Goal: Communication & Community: Participate in discussion

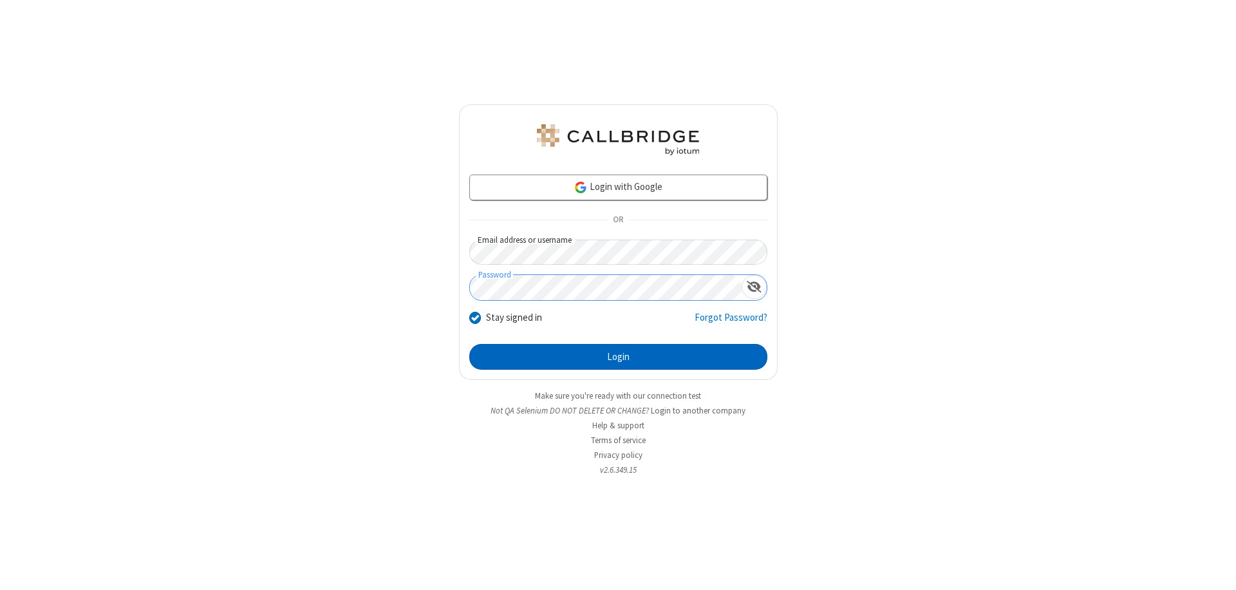
click at [618, 357] on button "Login" at bounding box center [618, 357] width 298 height 26
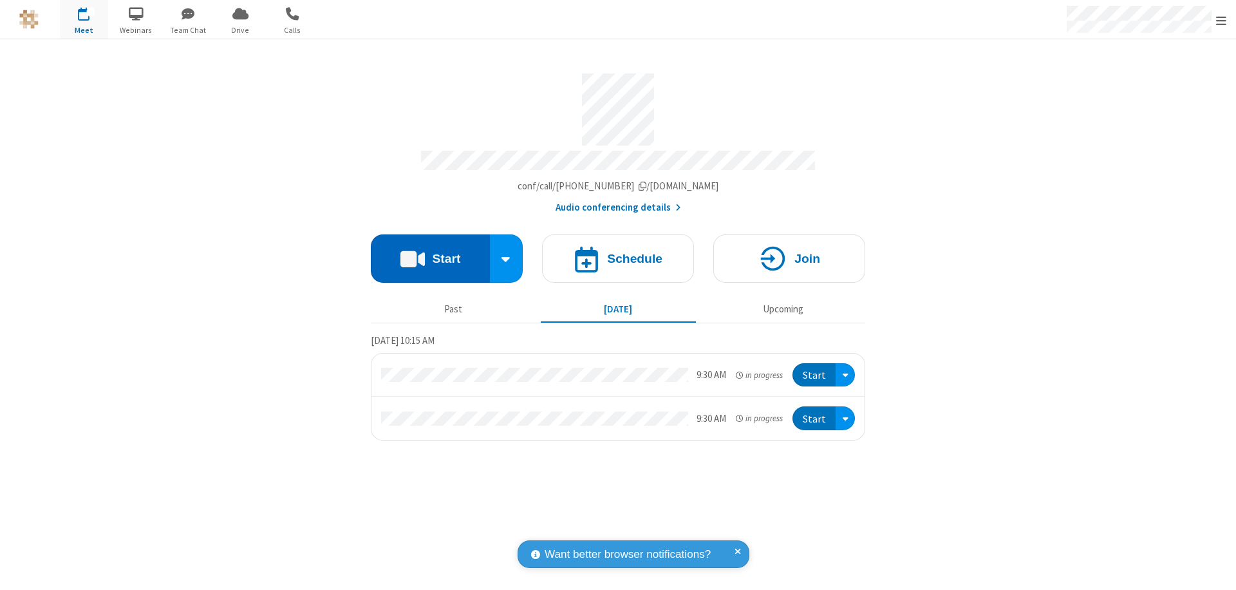
click at [430, 252] on button "Start" at bounding box center [430, 258] width 119 height 48
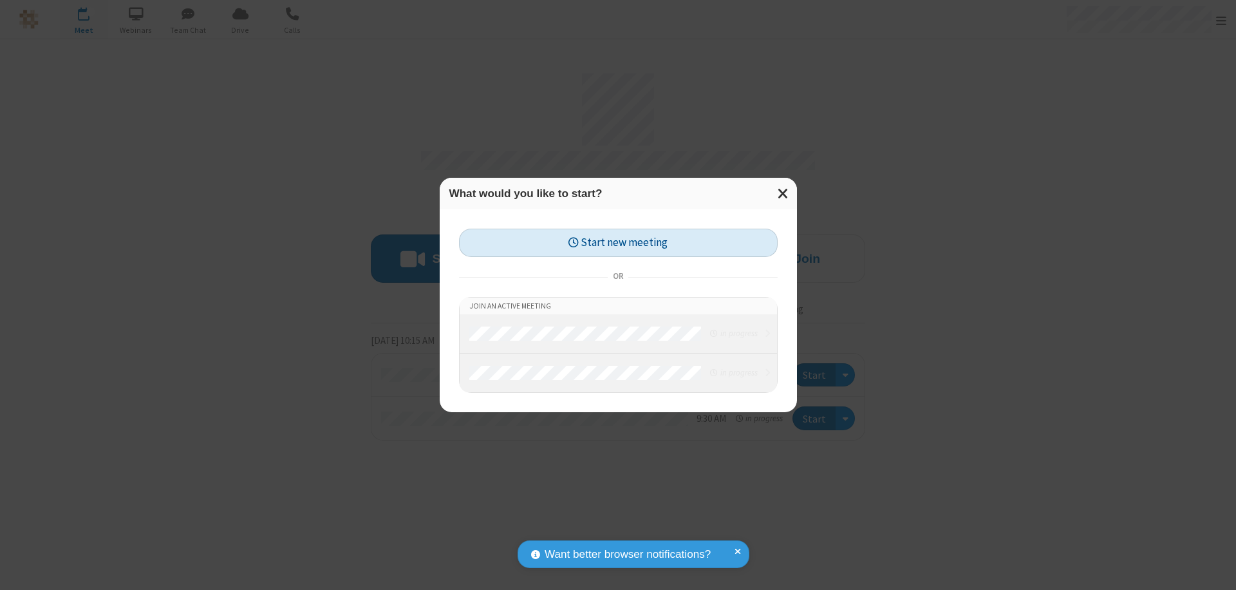
click at [618, 243] on button "Start new meeting" at bounding box center [618, 242] width 319 height 29
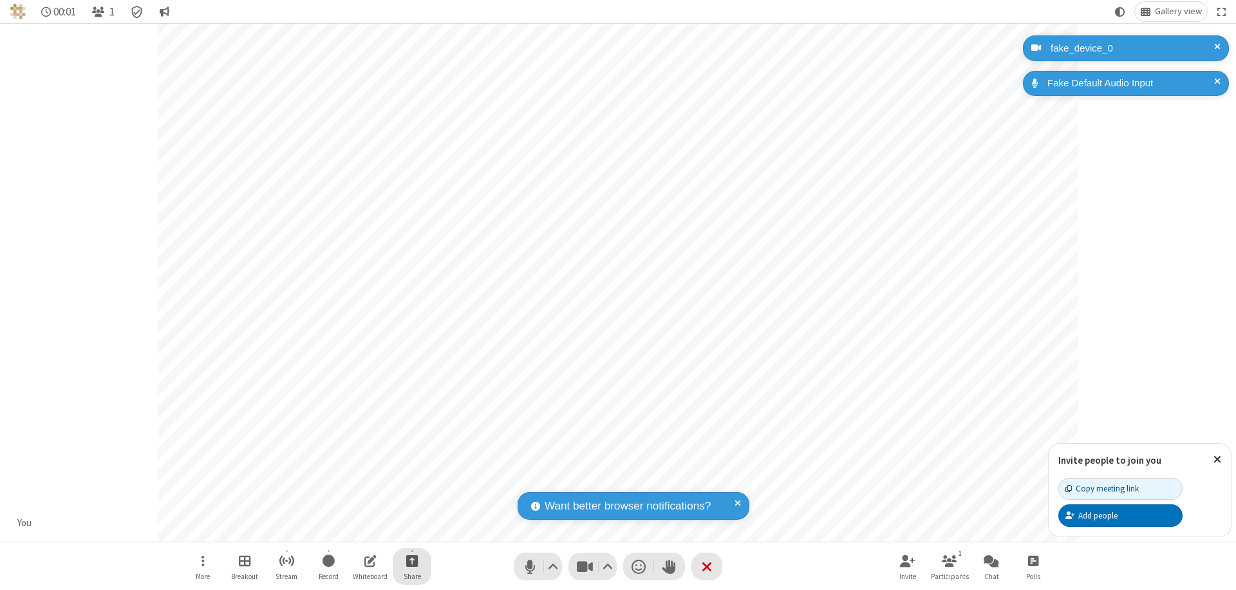
click at [412, 560] on span "Start sharing" at bounding box center [412, 560] width 12 height 16
click at [360, 529] on span "Share my screen" at bounding box center [360, 530] width 15 height 11
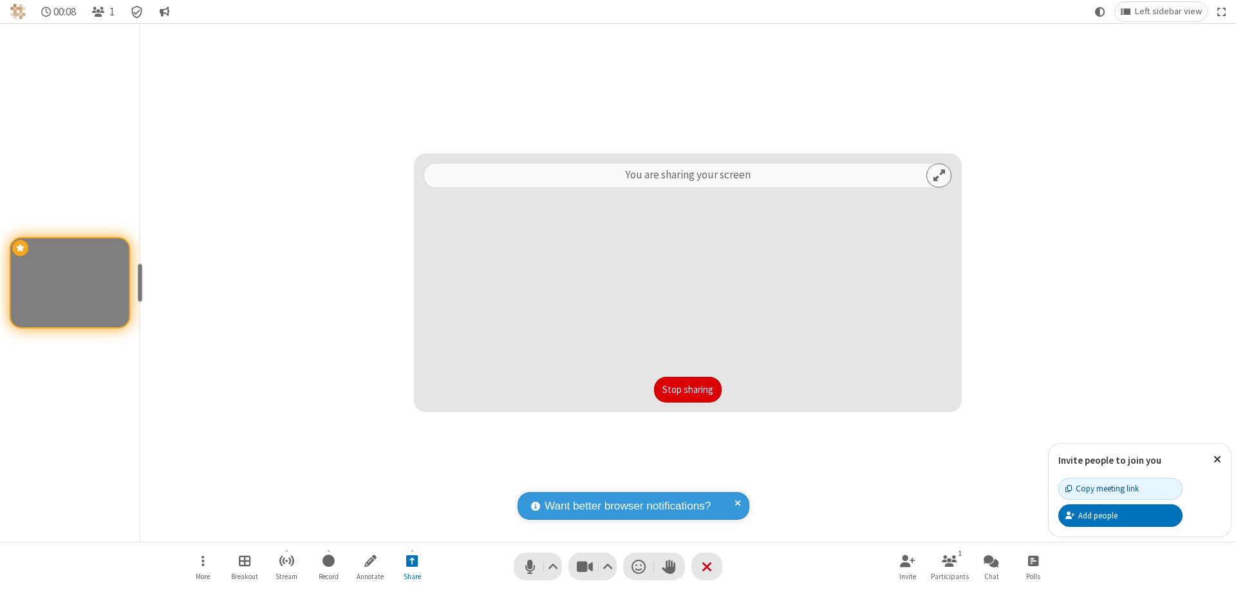
click at [687, 389] on button "Stop sharing" at bounding box center [688, 389] width 68 height 26
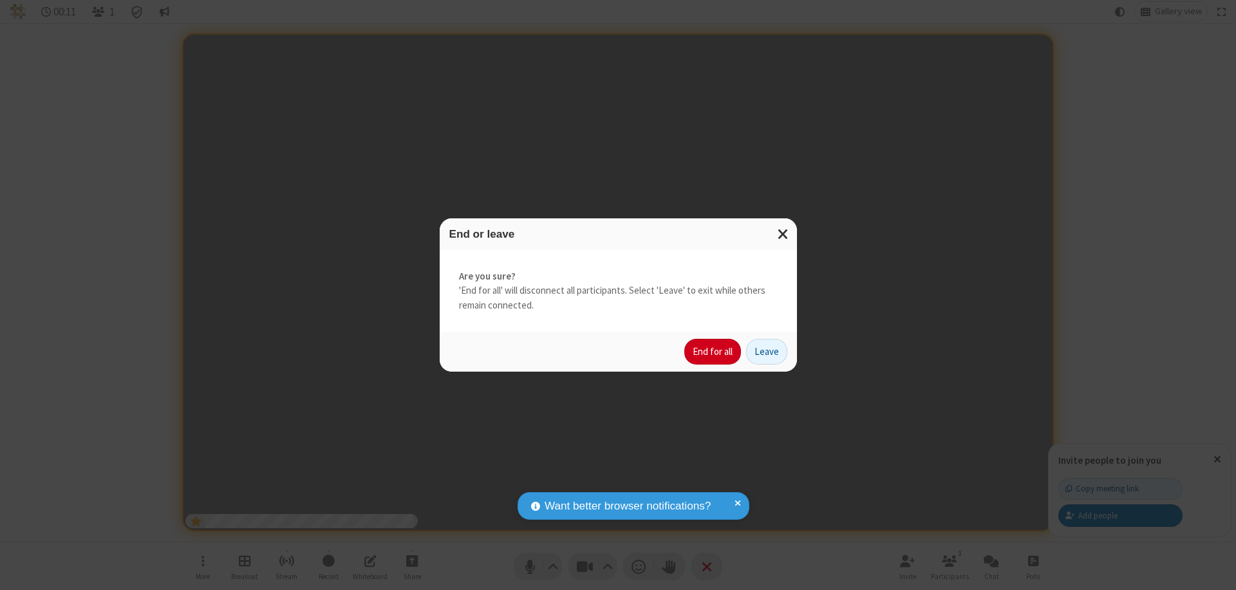
click at [713, 351] on button "End for all" at bounding box center [712, 352] width 57 height 26
